Goal: Task Accomplishment & Management: Use online tool/utility

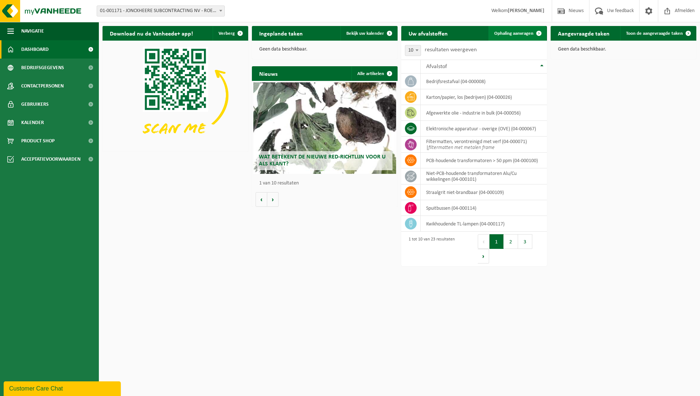
click at [519, 28] on link "Ophaling aanvragen" at bounding box center [518, 33] width 58 height 15
click at [522, 29] on link "Ophaling aanvragen" at bounding box center [518, 33] width 58 height 15
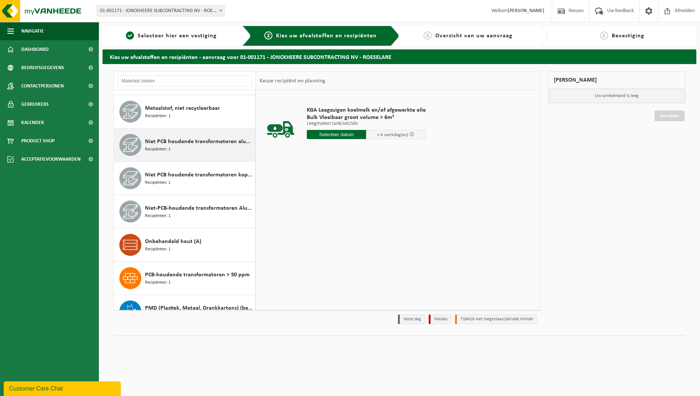
scroll to position [366, 0]
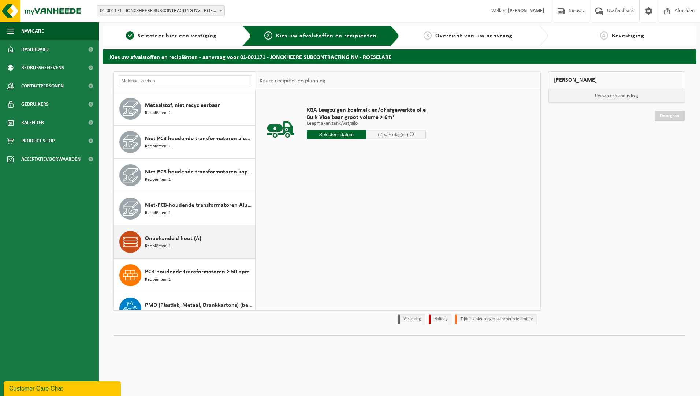
click at [189, 244] on div "Onbehandeld hout (A) Recipiënten: 1" at bounding box center [199, 242] width 108 height 22
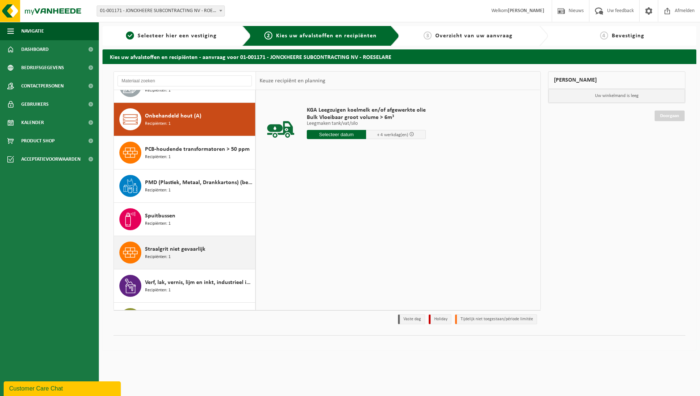
scroll to position [501, 0]
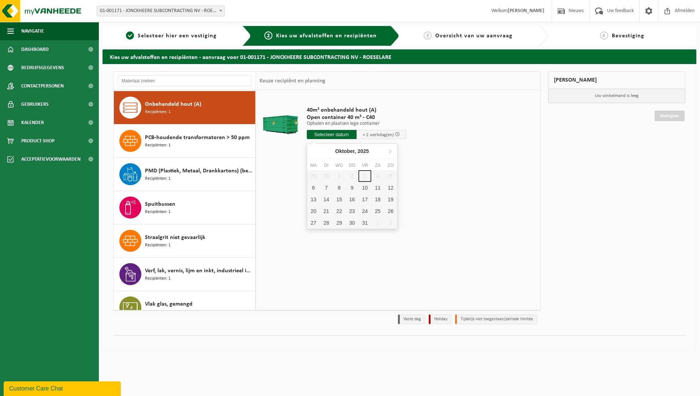
click at [335, 134] on input "text" at bounding box center [332, 134] width 50 height 9
click at [312, 187] on div "6" at bounding box center [313, 188] width 13 height 12
type input "Van 2025-10-06"
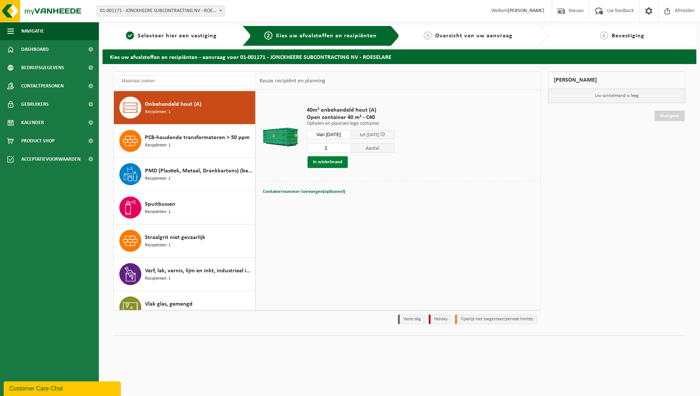
click at [327, 163] on button "In winkelmand" at bounding box center [328, 162] width 40 height 12
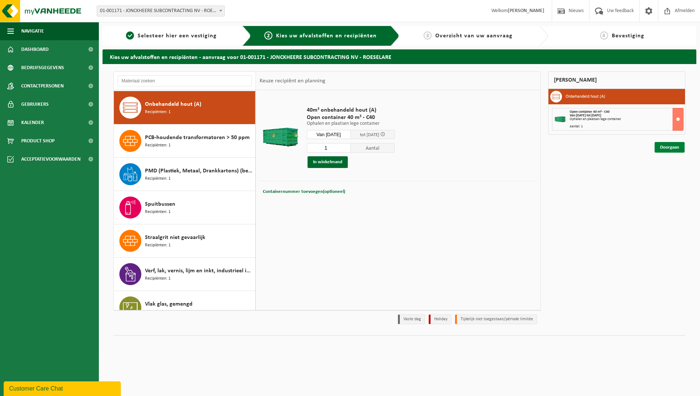
click at [670, 144] on link "Doorgaan" at bounding box center [670, 147] width 30 height 11
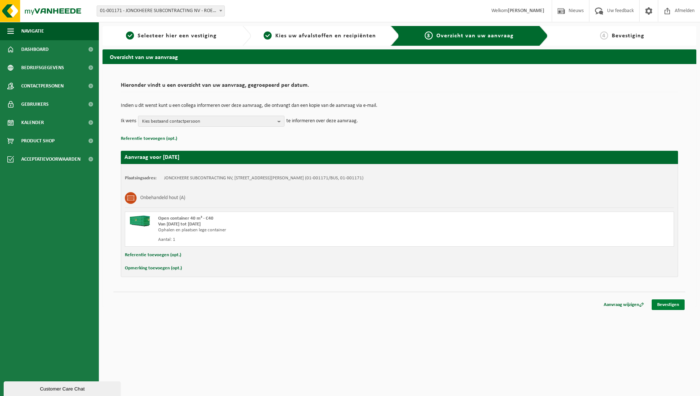
click at [669, 307] on link "Bevestigen" at bounding box center [668, 305] width 33 height 11
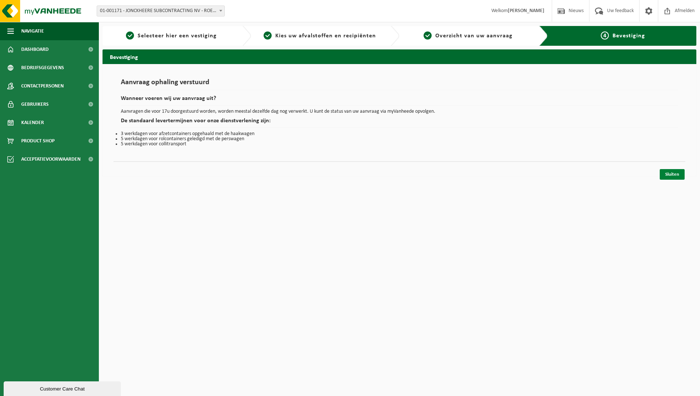
click at [679, 177] on link "Sluiten" at bounding box center [672, 174] width 25 height 11
